Goal: Task Accomplishment & Management: Manage account settings

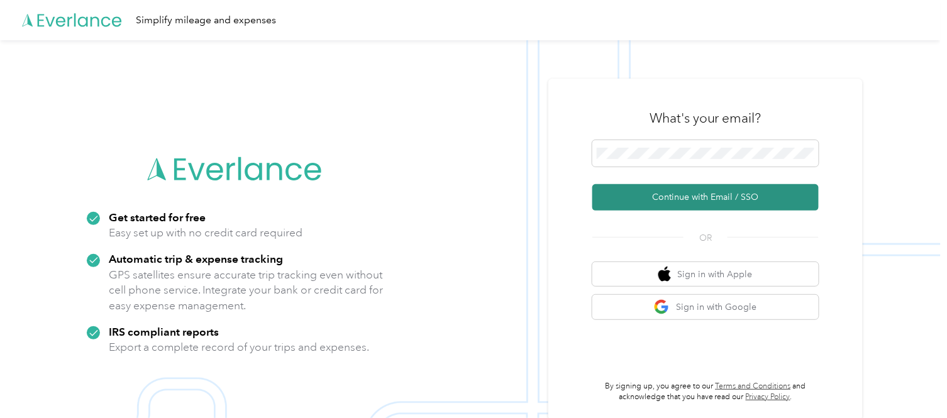
click at [720, 199] on button "Continue with Email / SSO" at bounding box center [705, 197] width 226 height 26
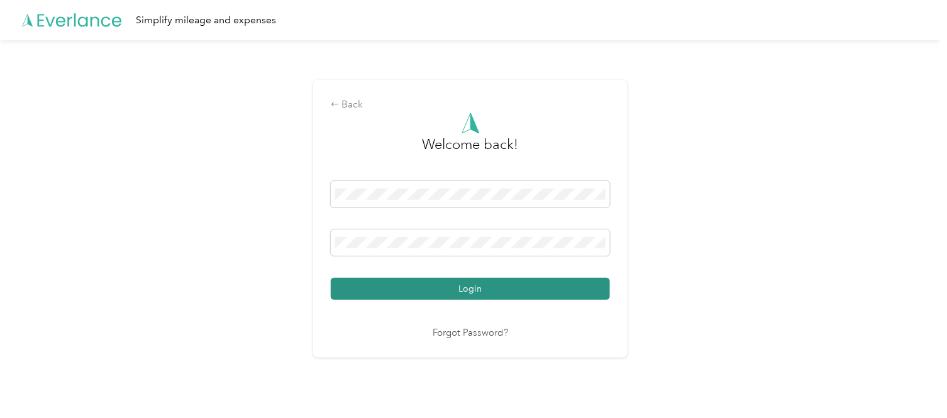
click at [467, 285] on button "Login" at bounding box center [470, 289] width 279 height 22
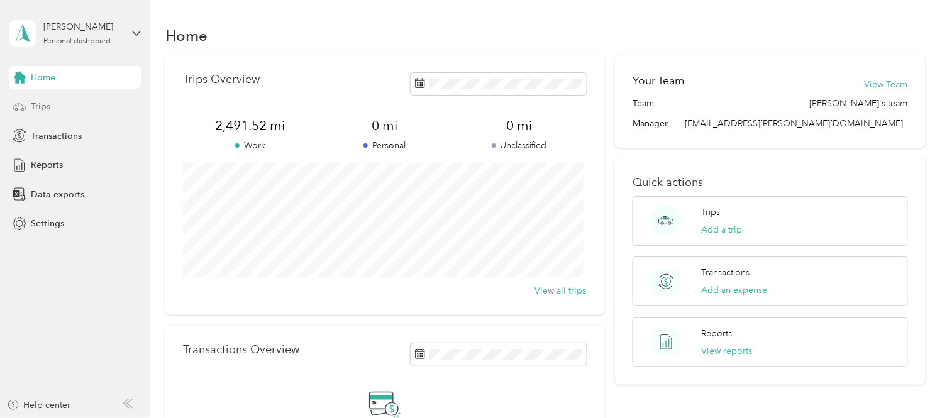
click at [36, 107] on span "Trips" at bounding box center [40, 106] width 19 height 13
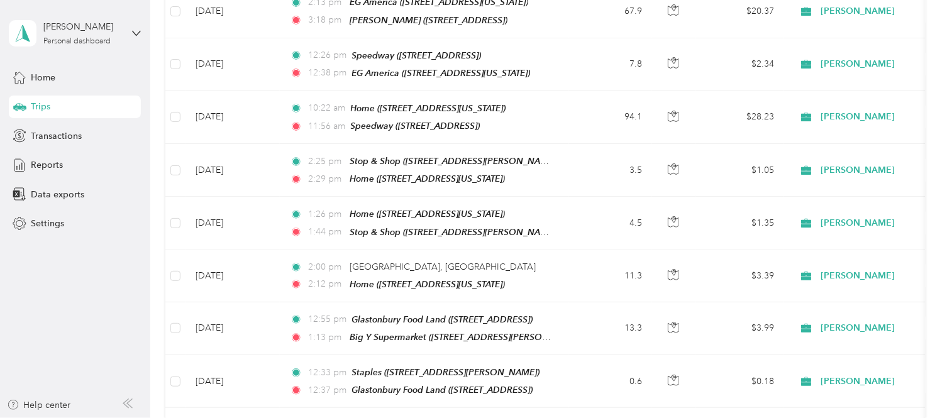
scroll to position [274, 0]
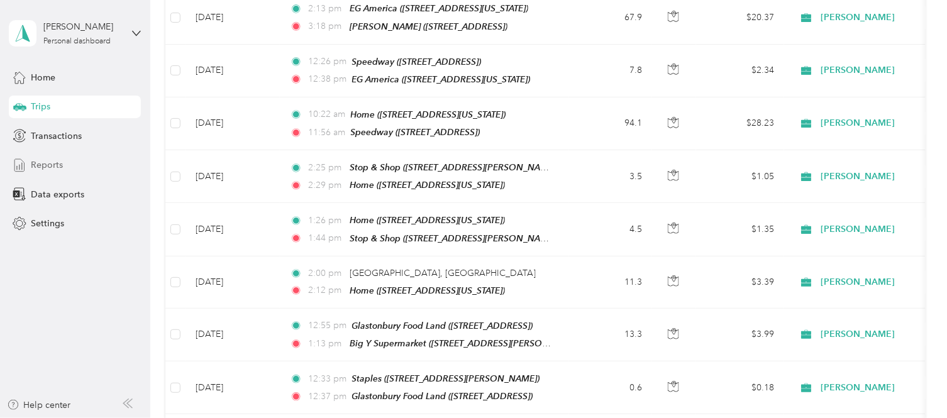
click at [46, 165] on span "Reports" at bounding box center [47, 164] width 32 height 13
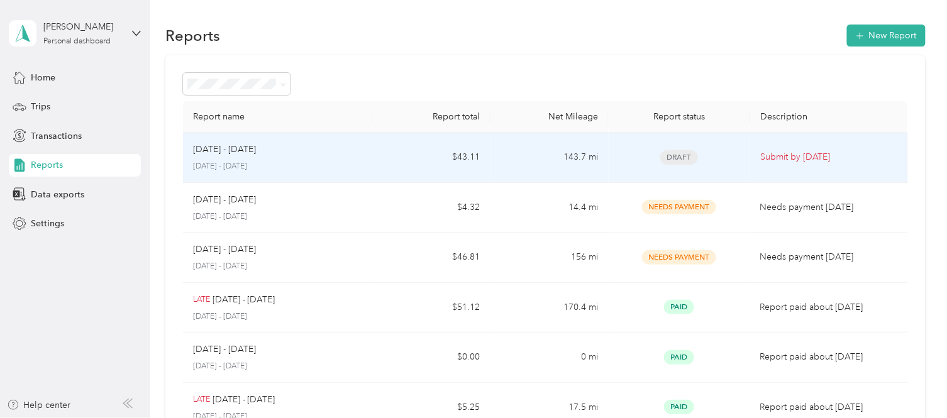
click at [674, 156] on span "Draft" at bounding box center [679, 157] width 38 height 14
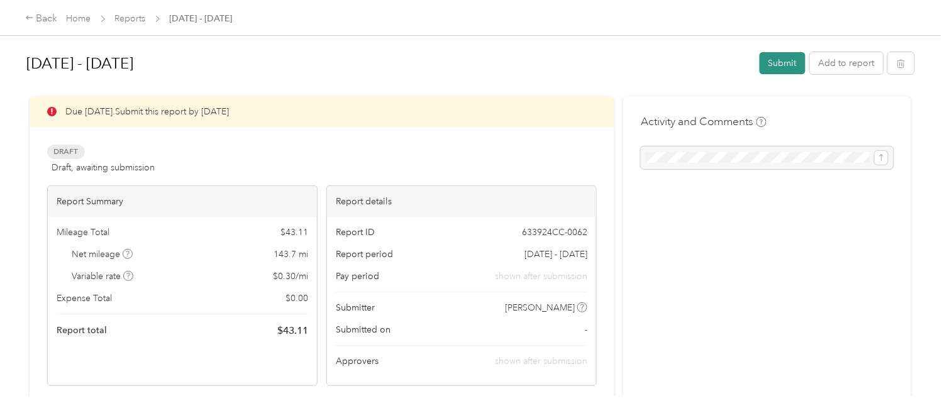
click at [768, 62] on button "Submit" at bounding box center [783, 63] width 46 height 22
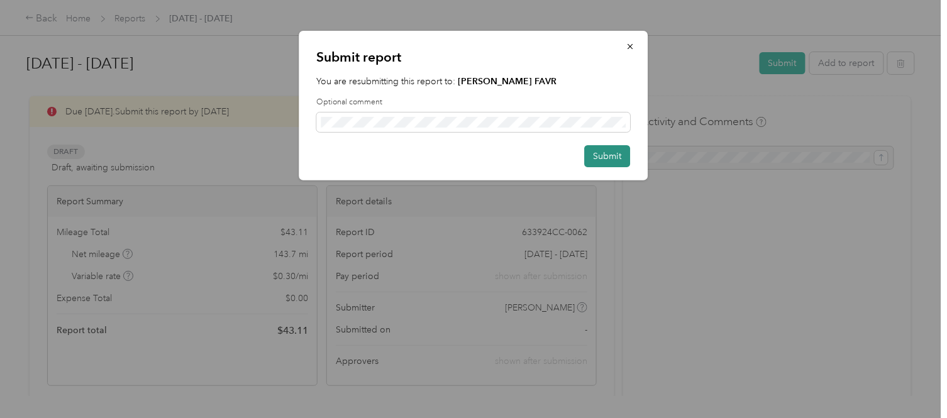
click at [600, 156] on button "Submit" at bounding box center [608, 156] width 46 height 22
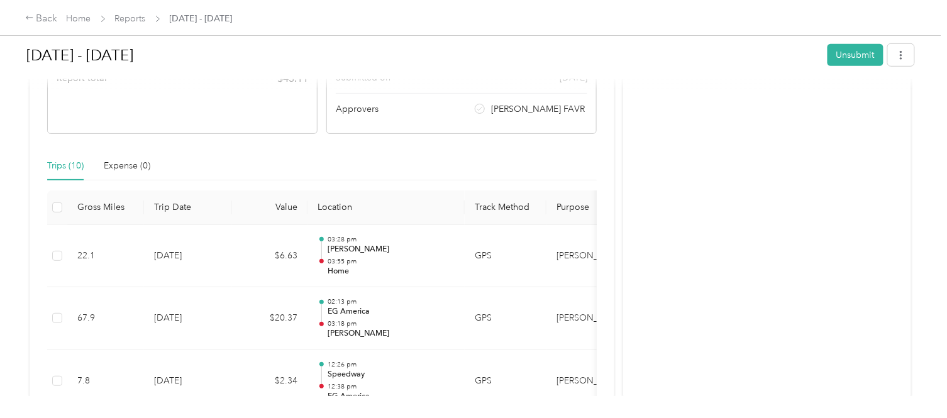
scroll to position [182, 0]
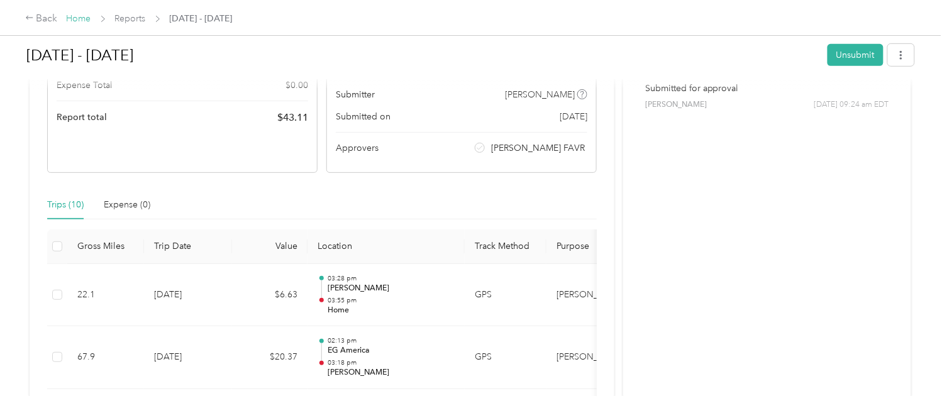
click at [79, 16] on link "Home" at bounding box center [79, 18] width 25 height 11
